Goal: Transaction & Acquisition: Book appointment/travel/reservation

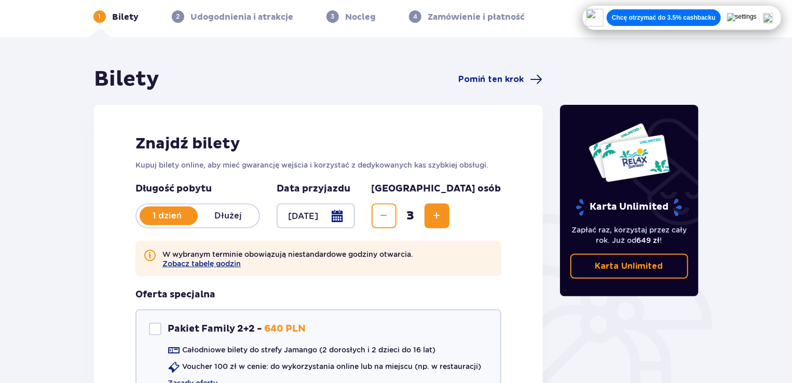
scroll to position [199, 0]
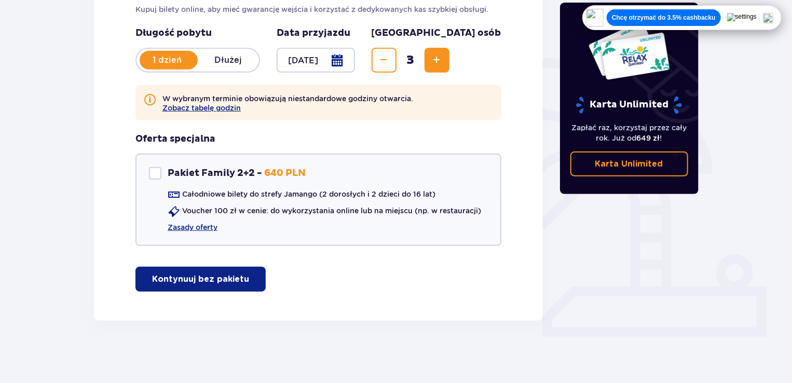
click at [239, 277] on button "Kontynuuj bez pakietu" at bounding box center [200, 279] width 130 height 25
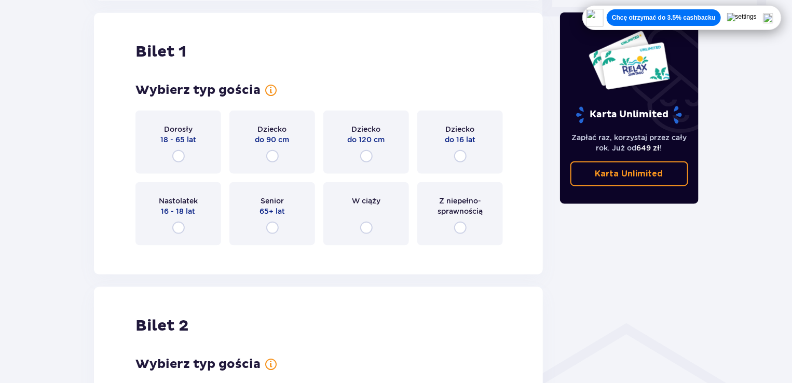
scroll to position [520, 0]
click at [183, 156] on input "radio" at bounding box center [178, 155] width 12 height 12
radio input "true"
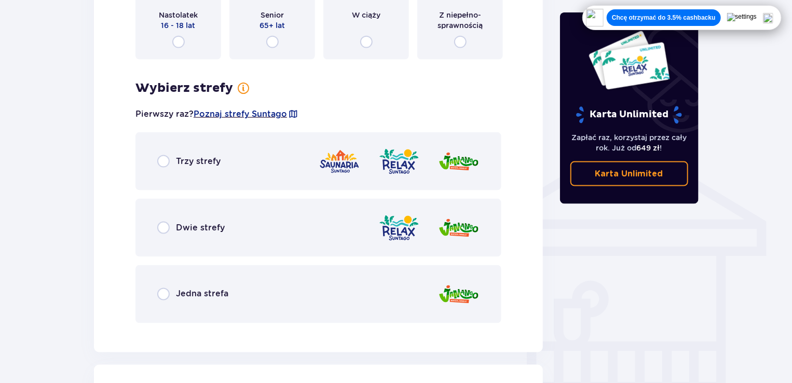
scroll to position [669, 0]
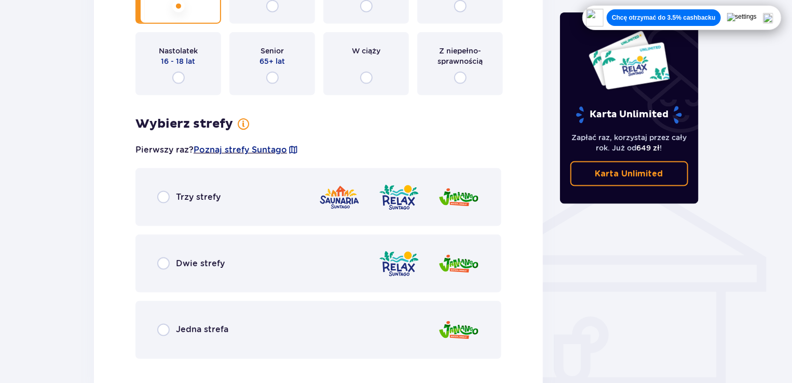
click at [192, 195] on span "Trzy strefy" at bounding box center [198, 196] width 45 height 11
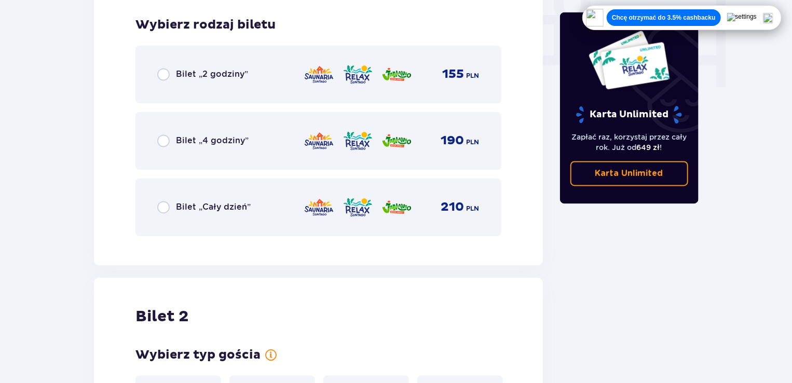
scroll to position [1037, 0]
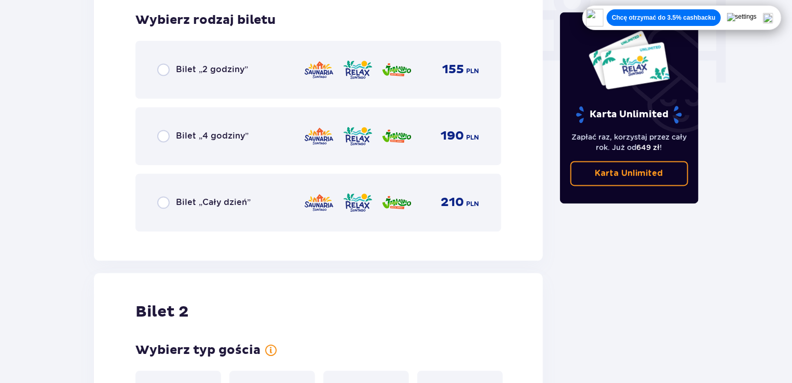
click at [219, 74] on span "Bilet „2 godziny”" at bounding box center [212, 69] width 72 height 11
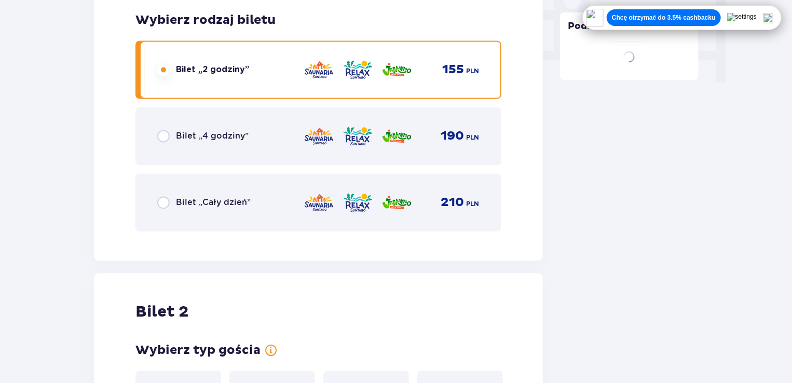
scroll to position [1297, 0]
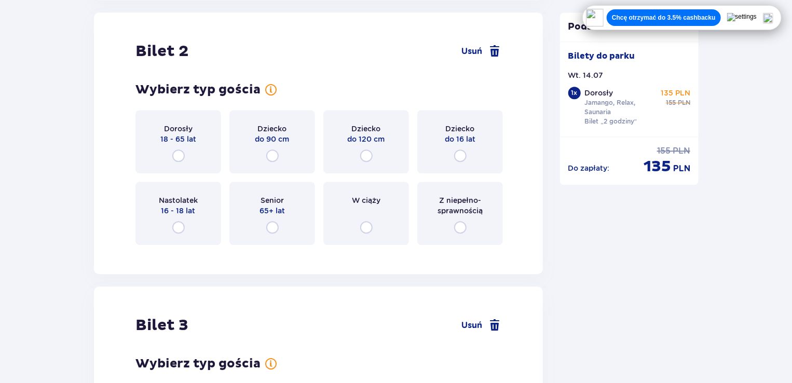
click at [476, 159] on div "Dziecko do 16 lat" at bounding box center [460, 141] width 86 height 63
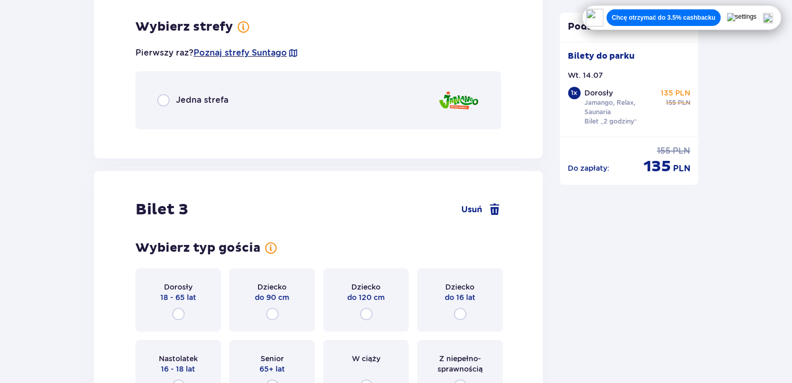
scroll to position [1550, 0]
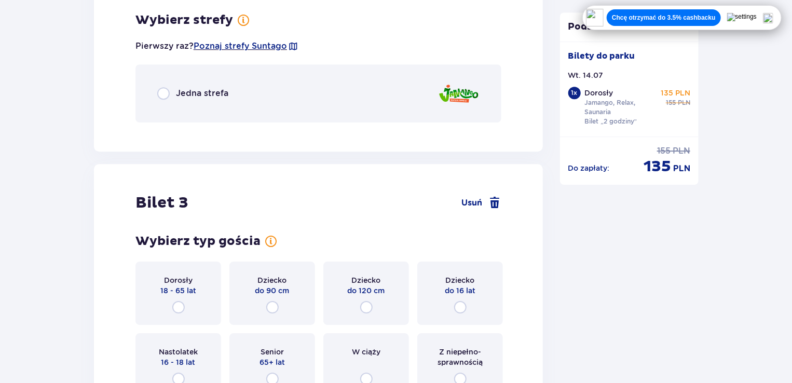
click at [271, 93] on div "Jedna strefa" at bounding box center [318, 93] width 366 height 58
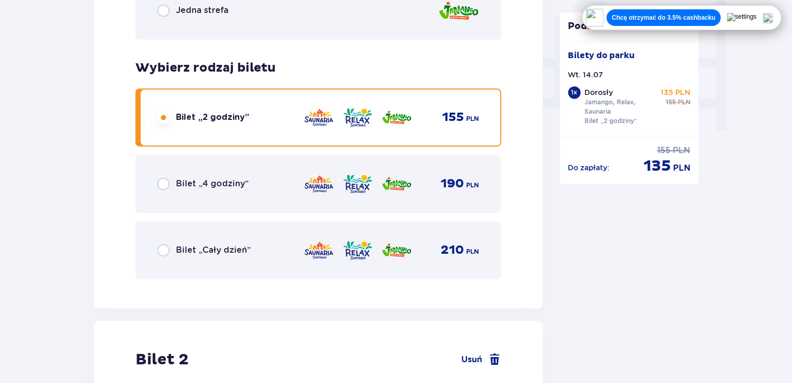
scroll to position [851, 0]
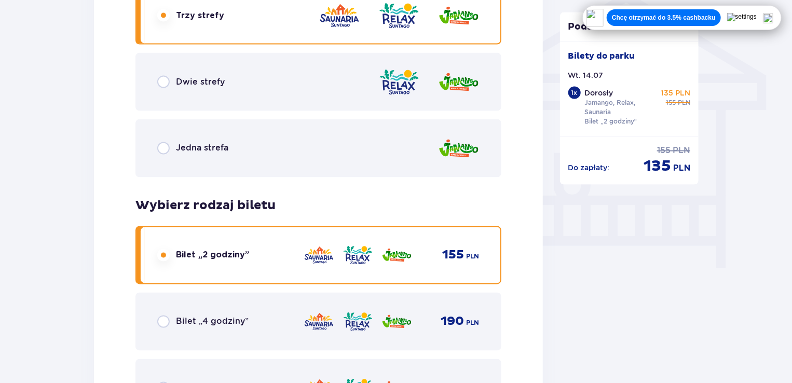
click at [297, 144] on div "Jedna strefa" at bounding box center [318, 148] width 366 height 58
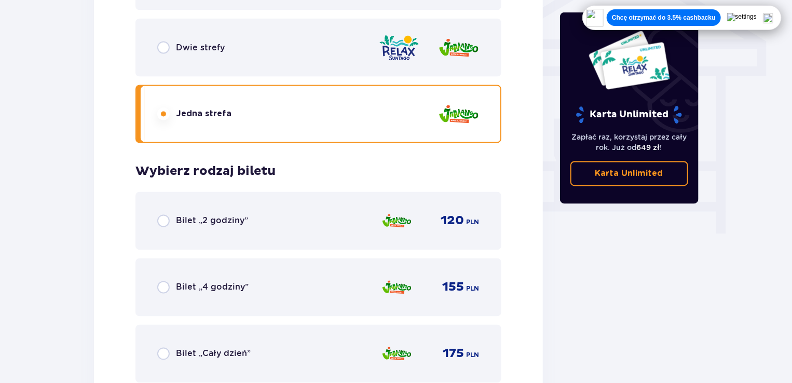
scroll to position [1037, 0]
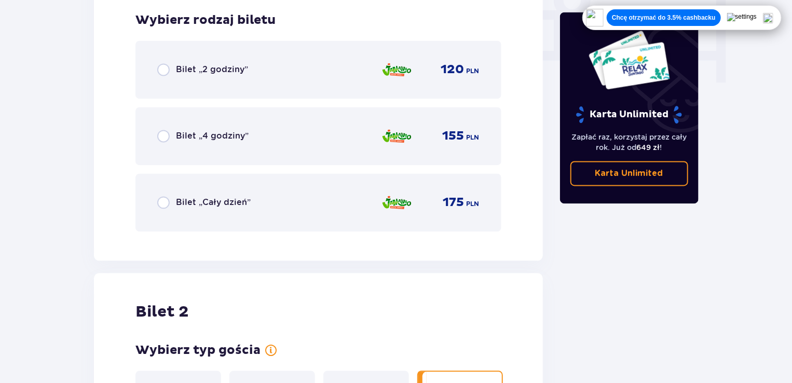
click at [281, 61] on div "Bilet „2 godziny” 120 PLN" at bounding box center [318, 70] width 322 height 22
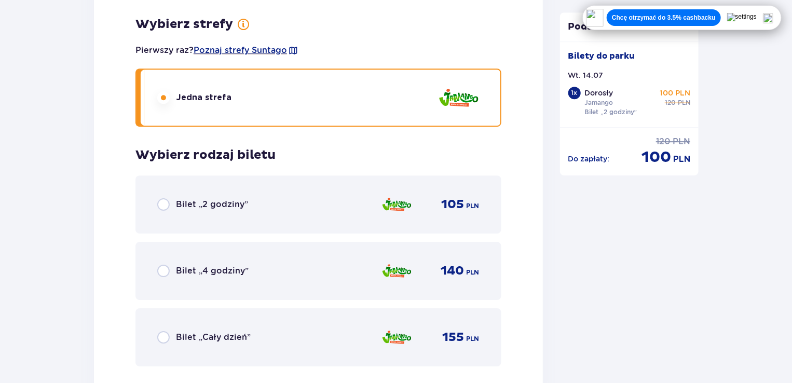
scroll to position [1609, 0]
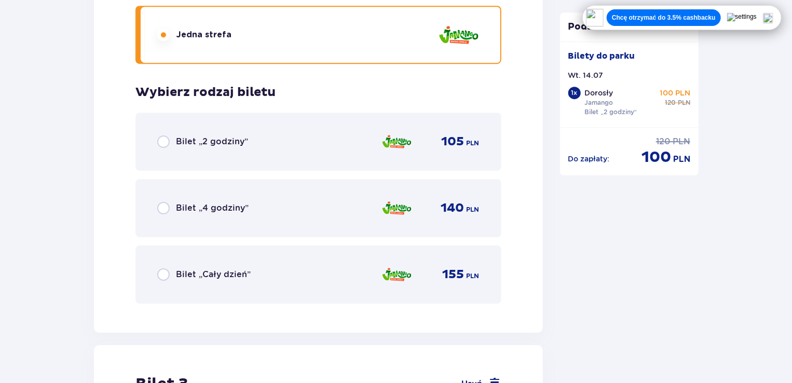
click at [275, 149] on div "Bilet „2 godziny” 105 PLN" at bounding box center [318, 142] width 322 height 22
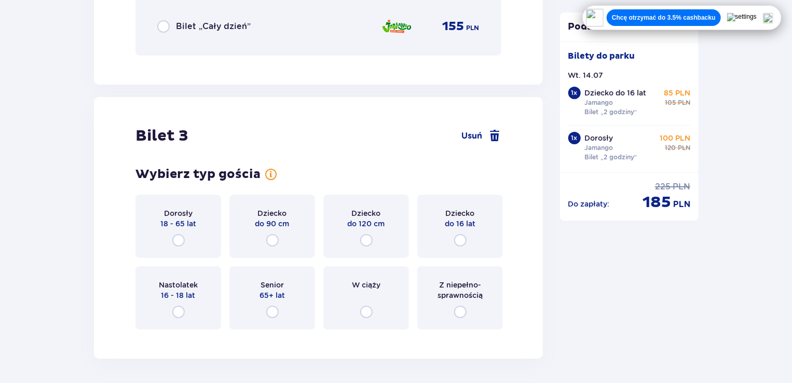
scroll to position [1941, 0]
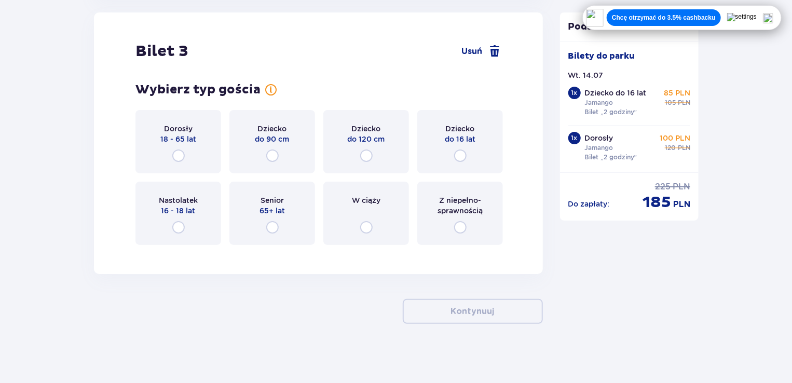
click at [186, 156] on div "Dorosły 18 - 65 lat" at bounding box center [178, 141] width 86 height 63
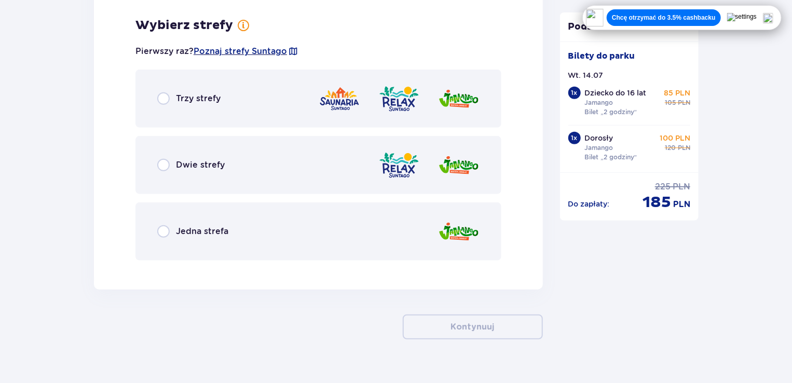
scroll to position [2195, 0]
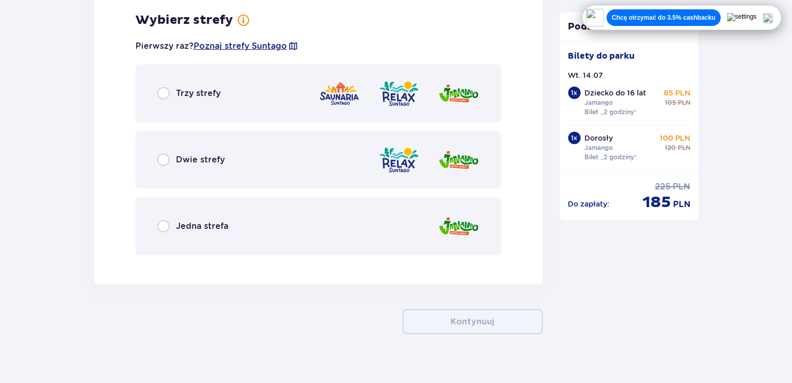
click at [292, 224] on div "Jedna strefa" at bounding box center [318, 226] width 366 height 58
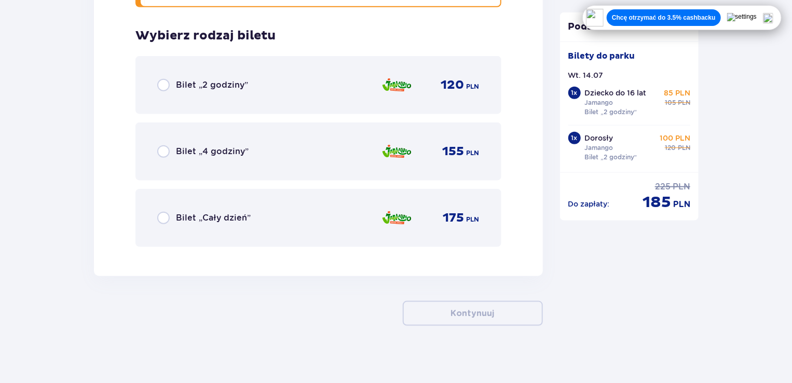
scroll to position [2447, 0]
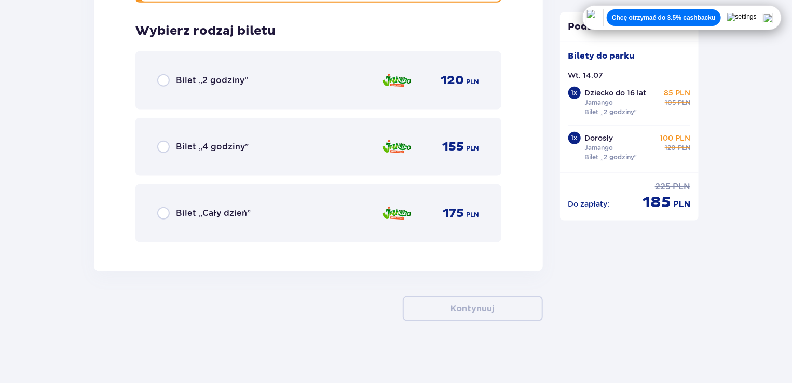
click at [298, 70] on div "Bilet „2 godziny” 120 PLN" at bounding box center [318, 81] width 322 height 22
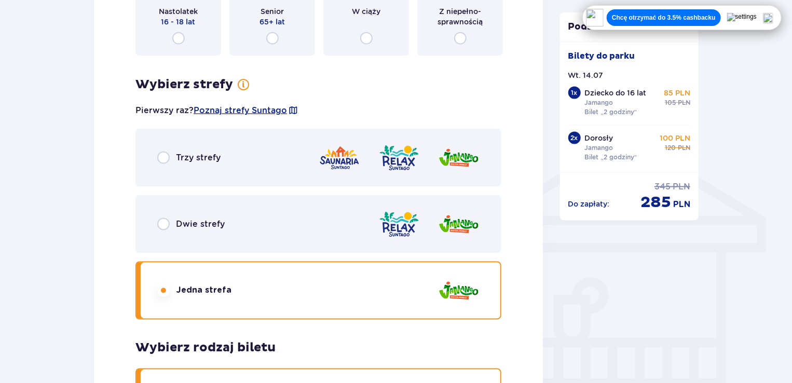
scroll to position [0, 0]
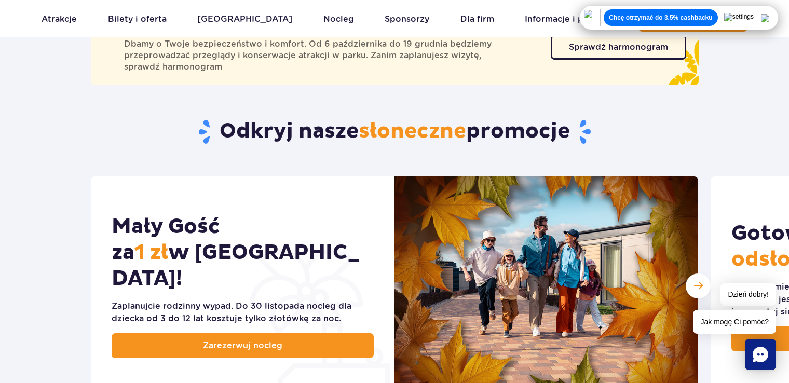
scroll to position [335, 0]
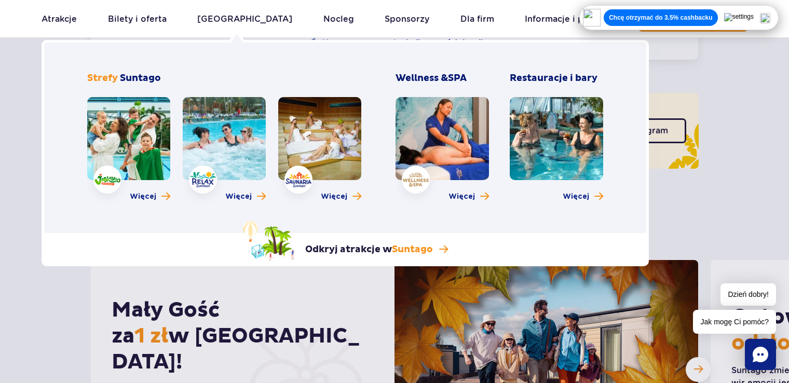
click at [133, 114] on link at bounding box center [128, 138] width 83 height 83
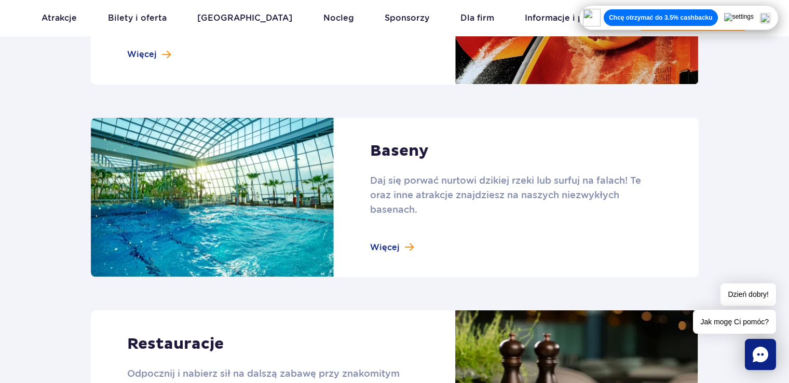
scroll to position [1038, 0]
click at [403, 242] on link at bounding box center [395, 198] width 608 height 160
